Goal: Transaction & Acquisition: Purchase product/service

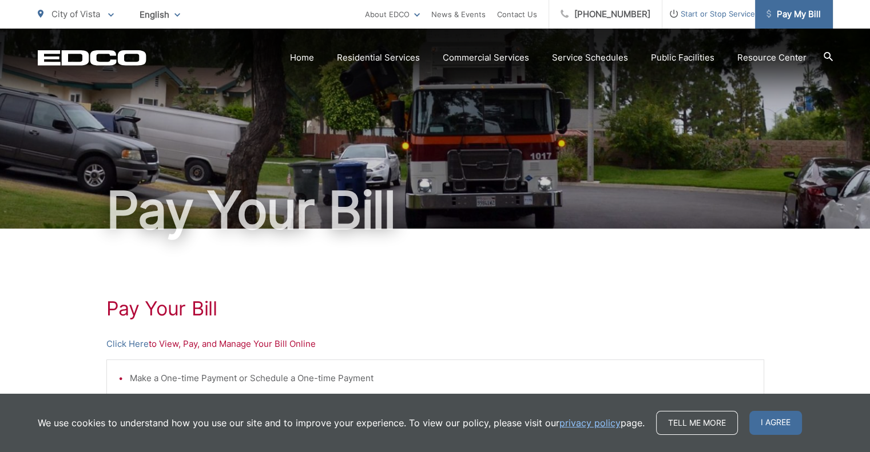
click at [797, 12] on span "Pay My Bill" at bounding box center [793, 14] width 54 height 14
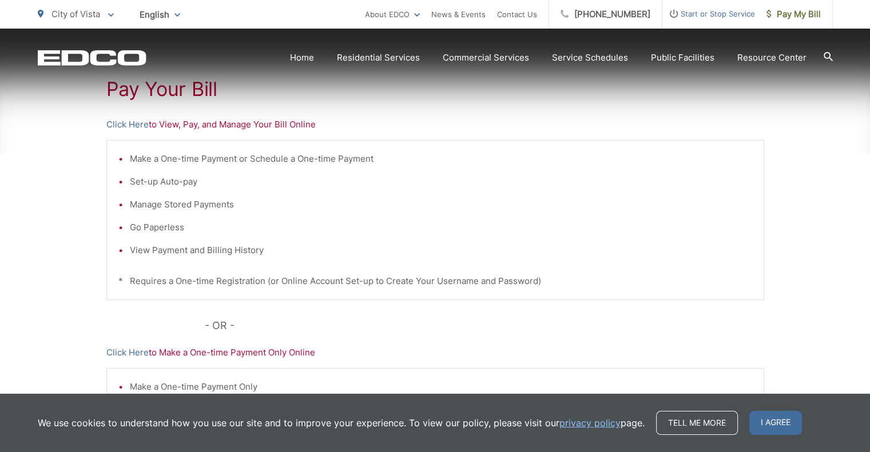
scroll to position [229, 0]
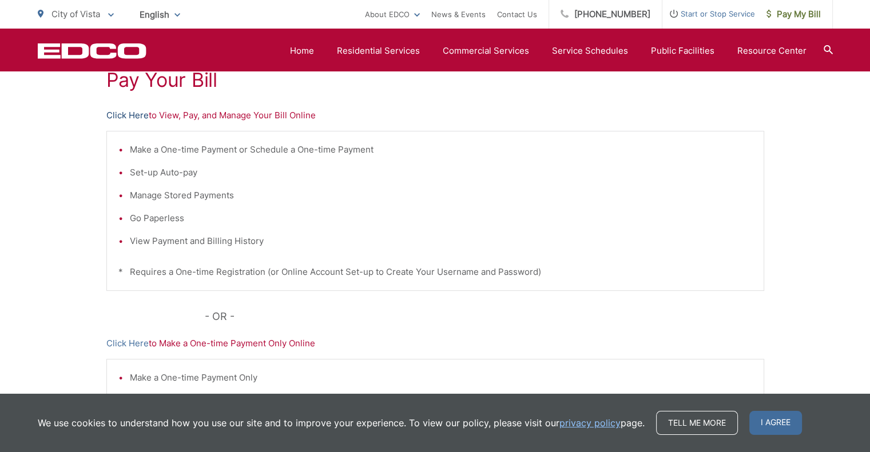
click at [137, 114] on link "Click Here" at bounding box center [127, 116] width 42 height 14
